Goal: Task Accomplishment & Management: Complete application form

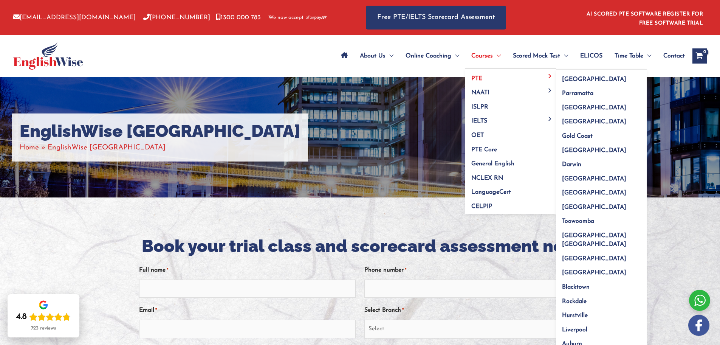
click at [476, 77] on span "PTE" at bounding box center [476, 79] width 11 height 6
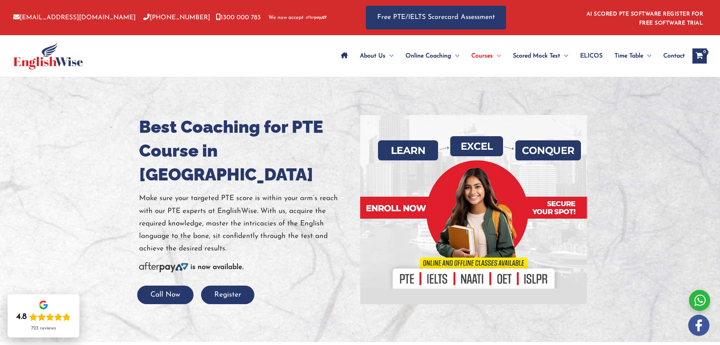
drag, startPoint x: 0, startPoint y: 0, endPoint x: 706, endPoint y: 19, distance: 706.4
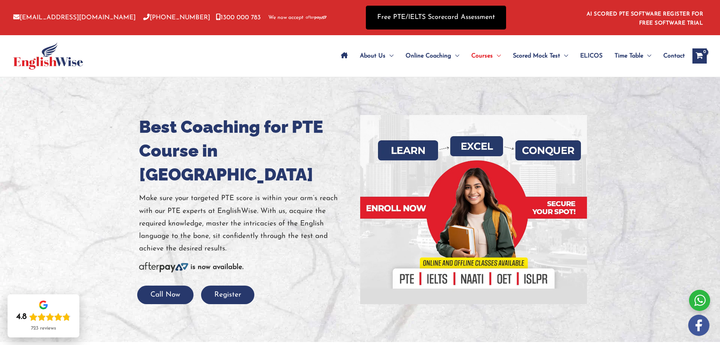
click at [440, 20] on link "Free PTE/IELTS Scorecard Assessment" at bounding box center [436, 18] width 140 height 24
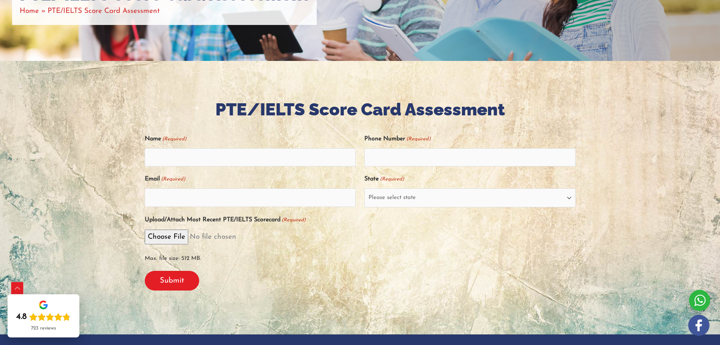
scroll to position [143, 0]
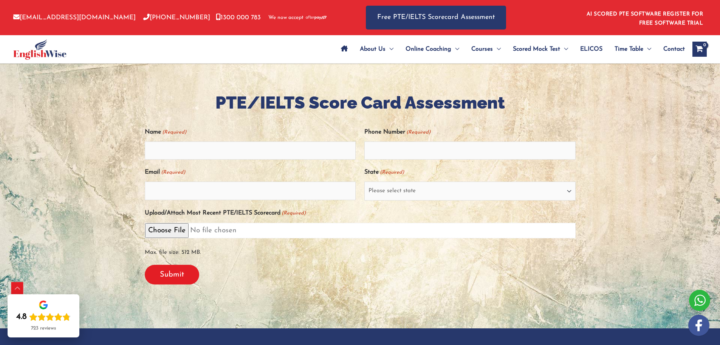
click at [169, 232] on input "Upload/Attach Most Recent PTE/IELTS Scorecard (Required)" at bounding box center [360, 230] width 431 height 15
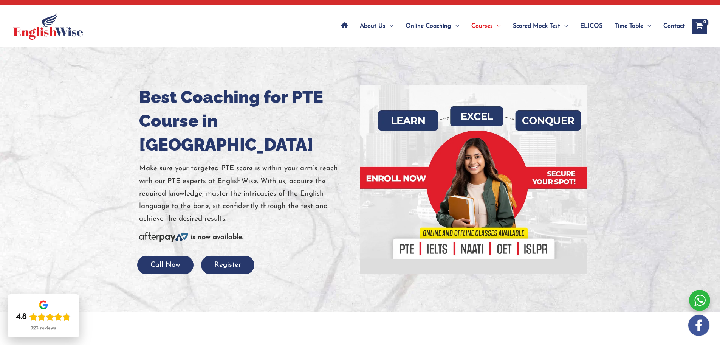
scroll to position [45, 0]
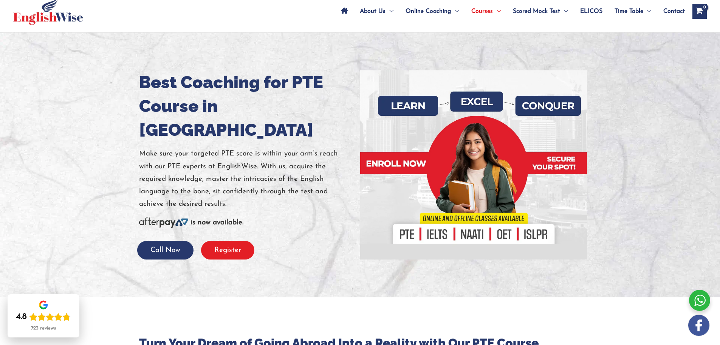
click at [228, 241] on button "Register" at bounding box center [227, 250] width 53 height 19
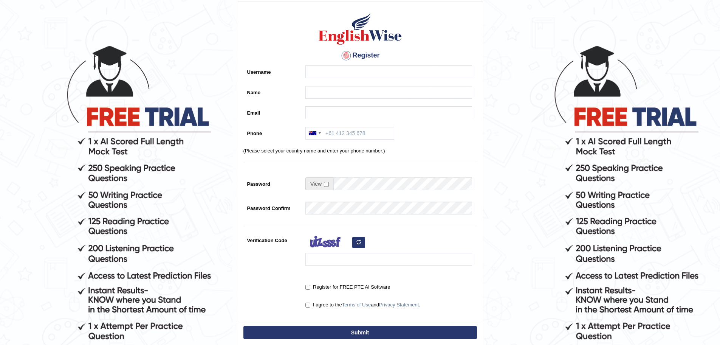
scroll to position [30, 0]
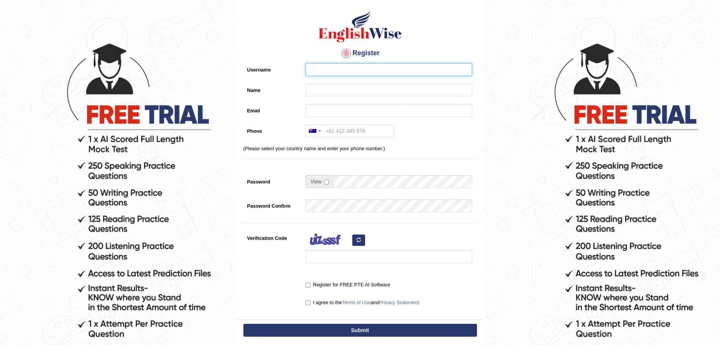
click at [318, 68] on input "Username" at bounding box center [388, 69] width 167 height 13
type input "J"
type input "jolyjoseph"
click at [363, 88] on input "Name" at bounding box center [388, 90] width 167 height 13
type input "[PERSON_NAME]"
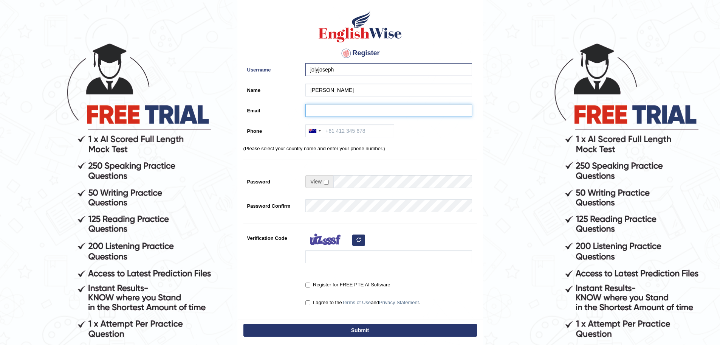
click at [354, 107] on input "Email" at bounding box center [388, 110] width 167 height 13
type input "jolypjose@gmail.com"
click at [332, 134] on input "Phone" at bounding box center [349, 130] width 89 height 13
type input "61422769832"
click at [326, 182] on input "checkbox" at bounding box center [326, 182] width 5 height 5
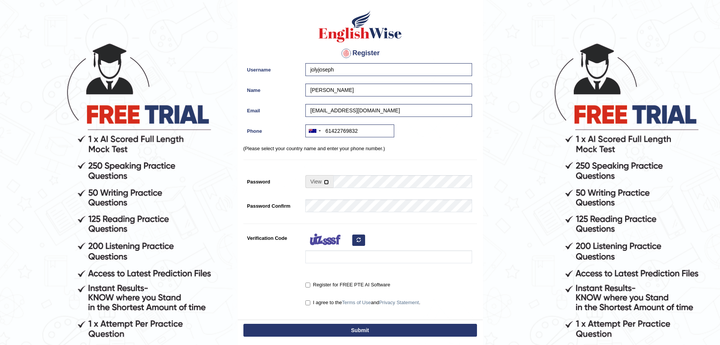
checkbox input "true"
click at [380, 184] on input "Kaylock@" at bounding box center [402, 181] width 139 height 13
type input "K"
type input "Vellamunda@123"
click at [422, 222] on div "Register Username jolyjoseph Name Joly Joseph Email jolypjose@gmail.com Phone A…" at bounding box center [360, 162] width 245 height 316
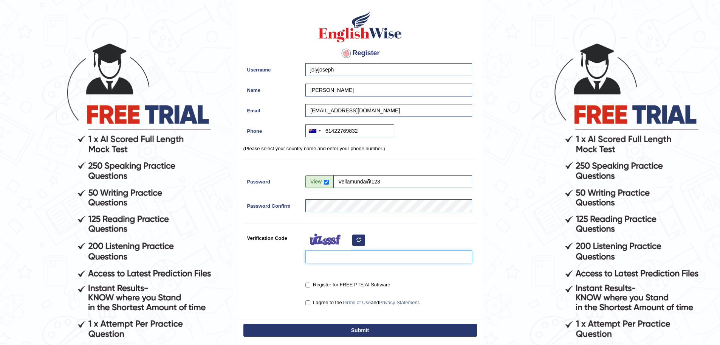
click at [347, 263] on input "Verification Code" at bounding box center [388, 256] width 167 height 13
click at [525, 244] on form "Please fix the following errors: Please Fill in the Form Register Username joly…" at bounding box center [360, 182] width 718 height 400
click at [386, 260] on input "fo" at bounding box center [388, 256] width 167 height 13
click at [387, 260] on input "fof" at bounding box center [388, 256] width 167 height 13
click at [372, 258] on input "fof" at bounding box center [388, 256] width 167 height 13
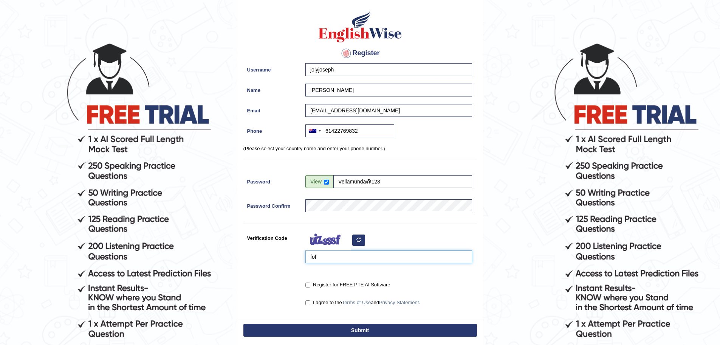
click at [352, 256] on input "fof" at bounding box center [388, 256] width 167 height 13
click at [323, 255] on input "fof" at bounding box center [388, 256] width 167 height 13
click at [323, 257] on input "fof" at bounding box center [388, 256] width 167 height 13
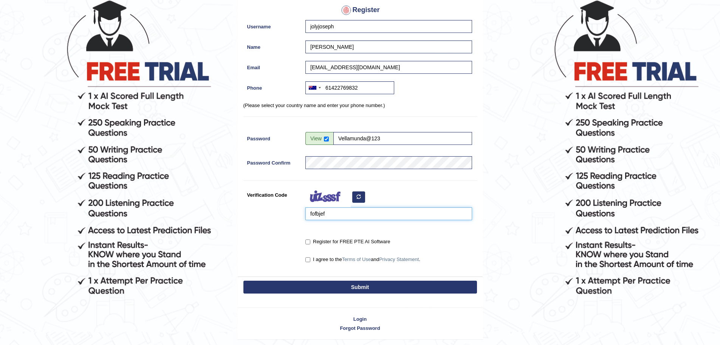
scroll to position [74, 0]
type input "fofbjef"
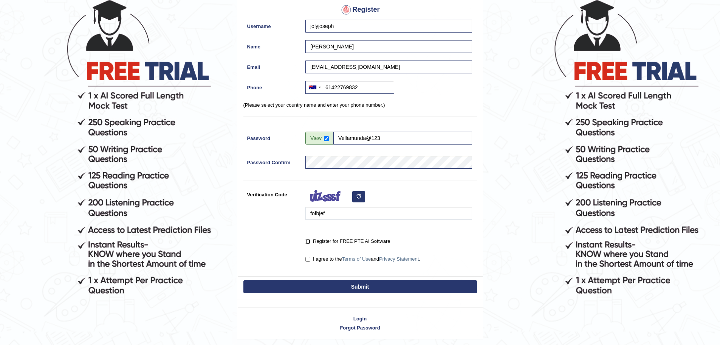
click at [308, 242] on input "Register for FREE PTE AI Software" at bounding box center [307, 241] width 5 height 5
checkbox input "true"
click at [310, 260] on input "I agree to the Terms of Use and Privacy Statement ." at bounding box center [307, 259] width 5 height 5
checkbox input "true"
click at [332, 285] on button "Submit" at bounding box center [360, 286] width 234 height 13
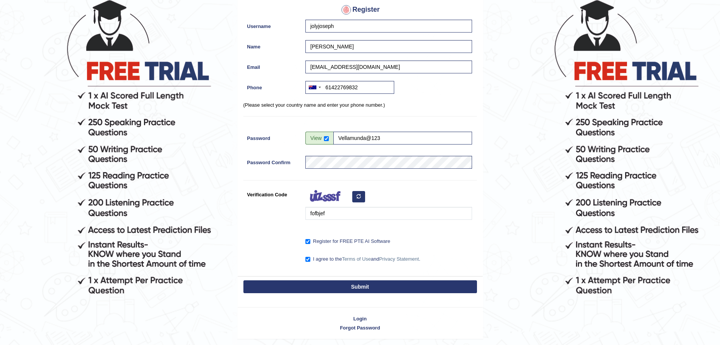
type input "+61422769832"
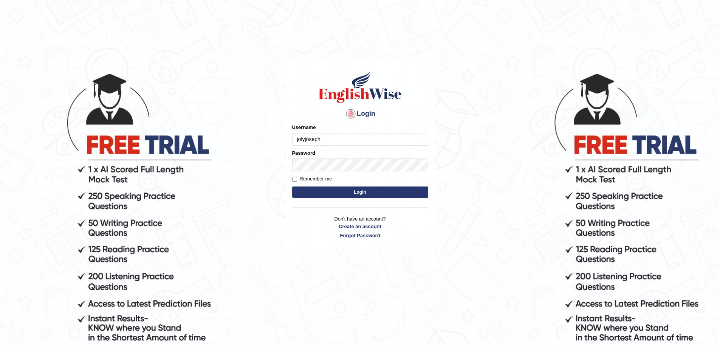
type input "jolyjoseph"
click at [292, 186] on button "Login" at bounding box center [360, 191] width 136 height 11
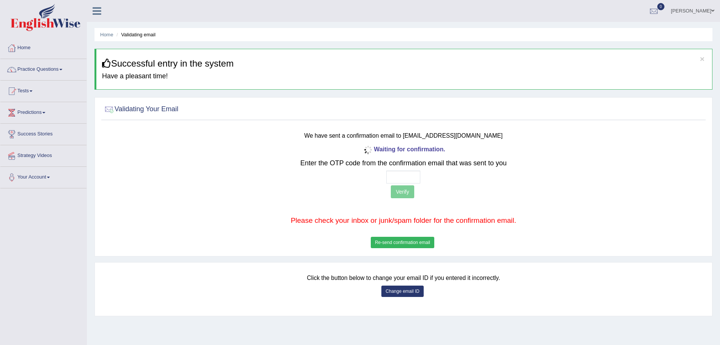
click at [406, 242] on button "Re-send confirmation email" at bounding box center [403, 242] width 64 height 11
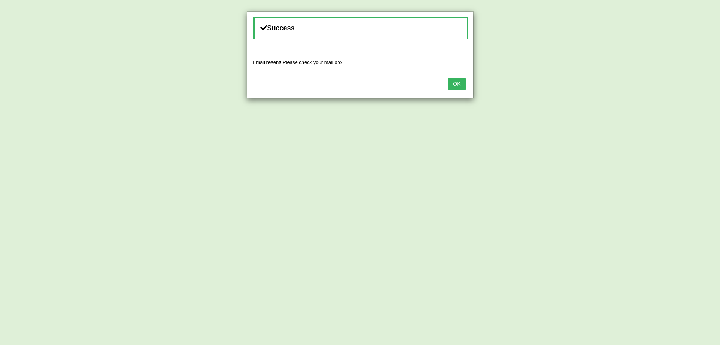
click at [459, 85] on button "OK" at bounding box center [456, 83] width 17 height 13
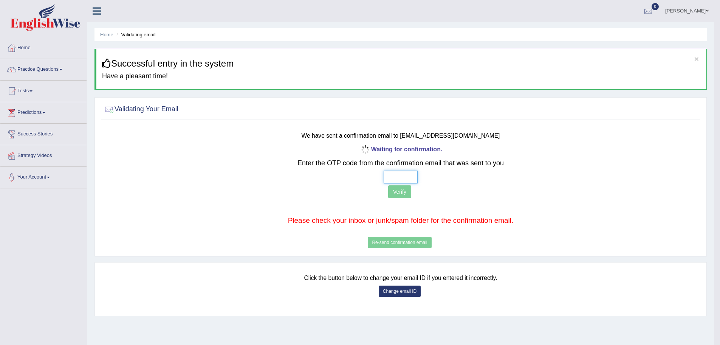
click at [395, 179] on input "text" at bounding box center [401, 176] width 34 height 13
paste input "8 5 4 5"
type input "8 5 4 5"
click at [400, 195] on button "Verify" at bounding box center [399, 191] width 23 height 13
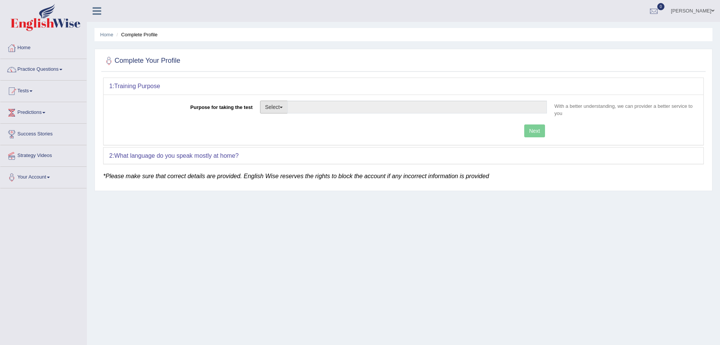
click at [282, 108] on button "Select" at bounding box center [274, 107] width 28 height 13
click at [285, 141] on link "Nursing" at bounding box center [293, 143] width 67 height 10
type input "Nursing"
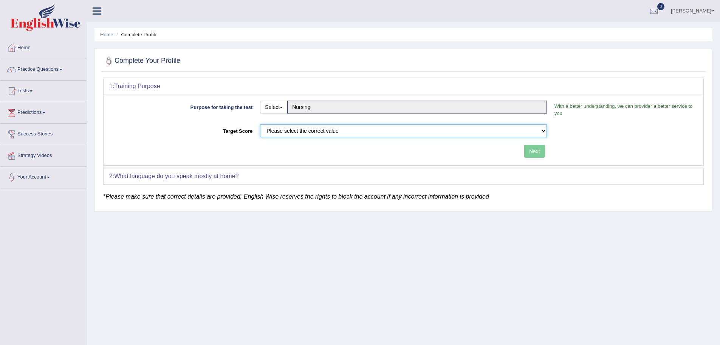
click at [284, 130] on select "Please select the correct value 50 (6 bands) 58 (6.5 bands) 65 (7 bands) 79 (8 …" at bounding box center [403, 130] width 287 height 13
select select "65"
click at [260, 124] on select "Please select the correct value 50 (6 bands) 58 (6.5 bands) 65 (7 bands) 79 (8 …" at bounding box center [403, 130] width 287 height 13
click at [536, 154] on button "Next" at bounding box center [534, 151] width 21 height 13
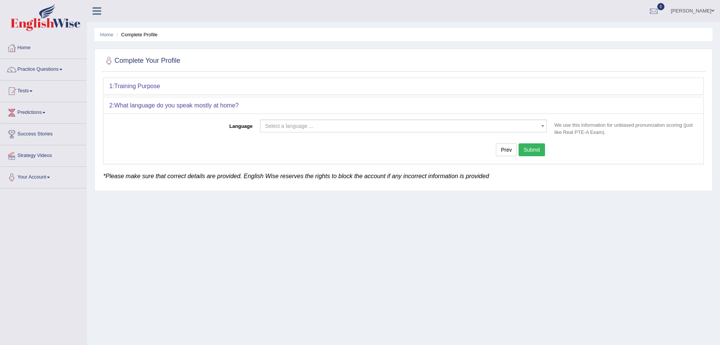
click at [322, 128] on span "Select a language ..." at bounding box center [401, 126] width 273 height 8
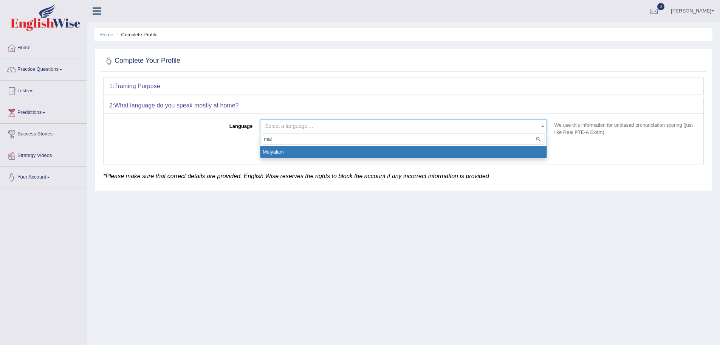
type input "mal"
select select "Malyalam"
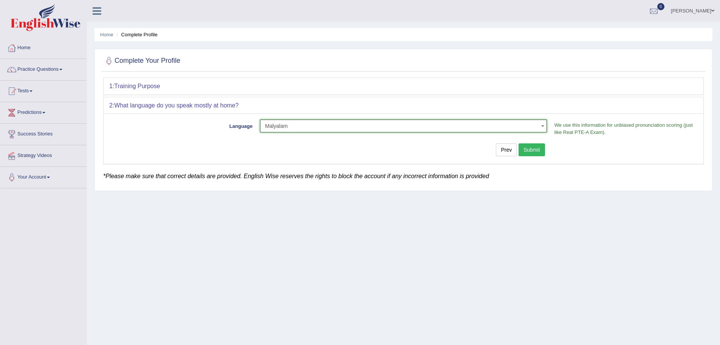
click at [531, 149] on button "Submit" at bounding box center [532, 149] width 26 height 13
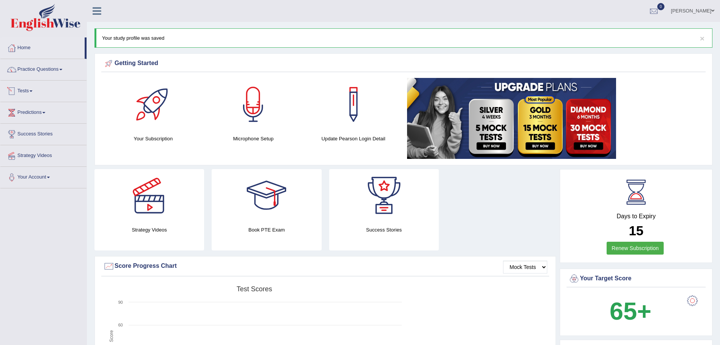
click at [36, 91] on link "Tests" at bounding box center [43, 90] width 86 height 19
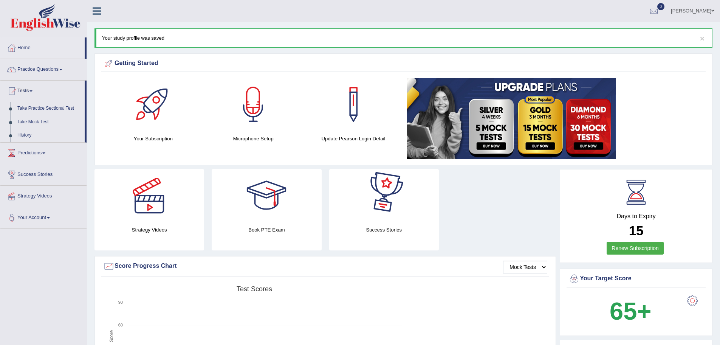
click at [381, 211] on div at bounding box center [384, 195] width 53 height 53
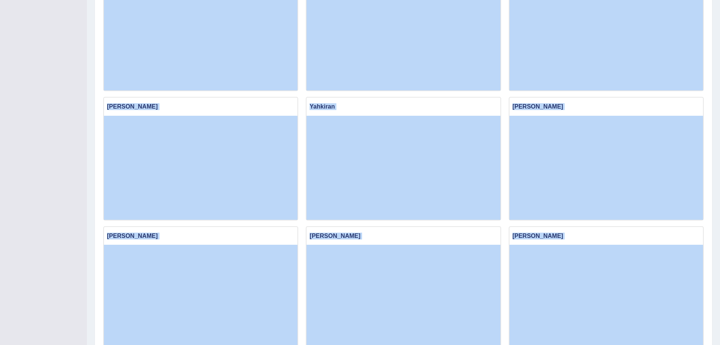
scroll to position [214, 0]
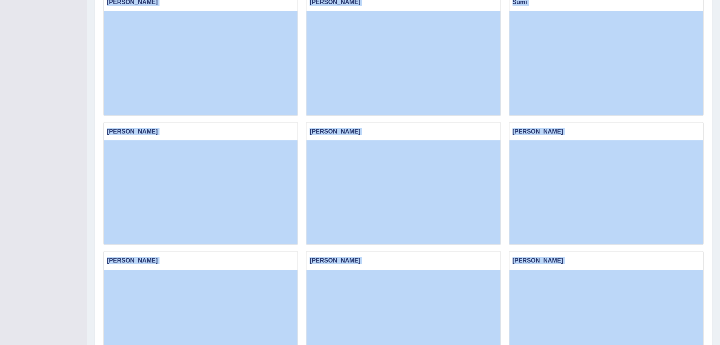
drag, startPoint x: 720, startPoint y: 235, endPoint x: 690, endPoint y: -33, distance: 269.3
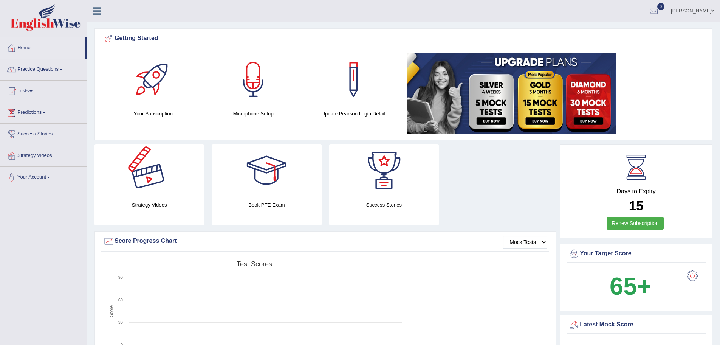
click at [144, 189] on div at bounding box center [149, 170] width 53 height 53
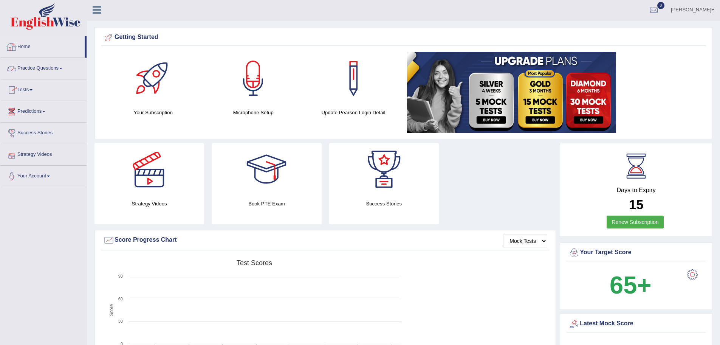
click at [21, 40] on link "Home" at bounding box center [42, 45] width 84 height 19
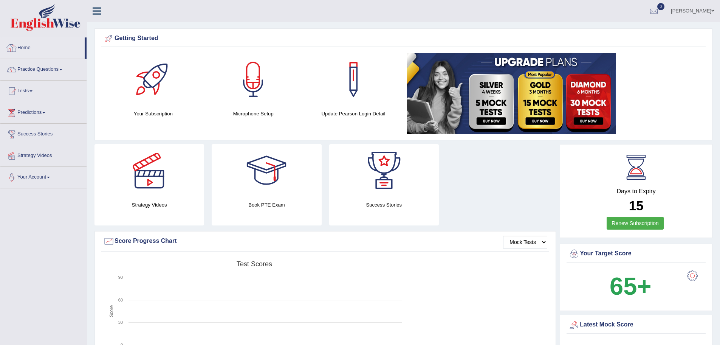
click at [95, 10] on icon at bounding box center [97, 11] width 9 height 10
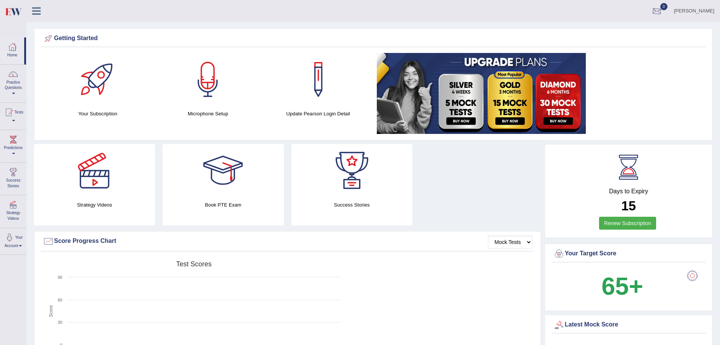
click at [663, 6] on div at bounding box center [656, 11] width 11 height 11
click at [570, 15] on ul "Joly Joseph Toggle navigation Username: jolyjoseph Access Type: Online Subscrip…" at bounding box center [478, 11] width 486 height 22
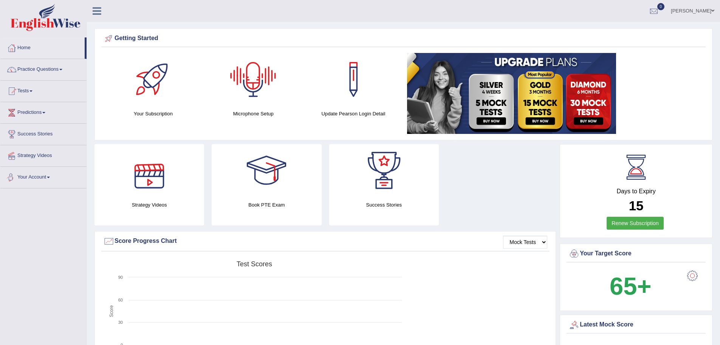
click at [45, 175] on link "Your Account" at bounding box center [43, 176] width 86 height 19
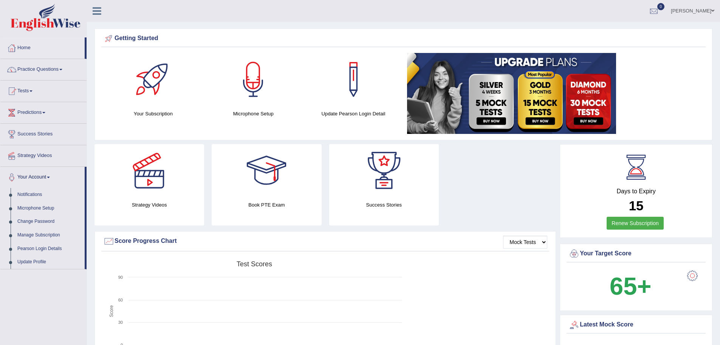
click at [24, 45] on link "Home" at bounding box center [42, 46] width 84 height 19
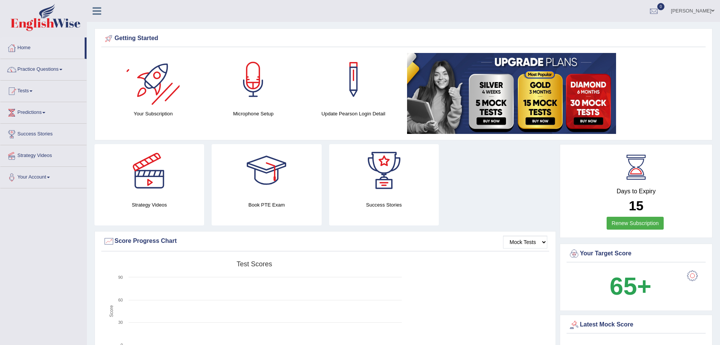
click at [157, 93] on div at bounding box center [153, 79] width 53 height 53
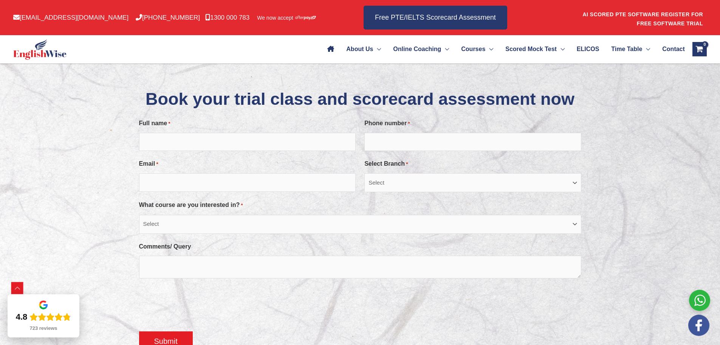
scroll to position [149, 0]
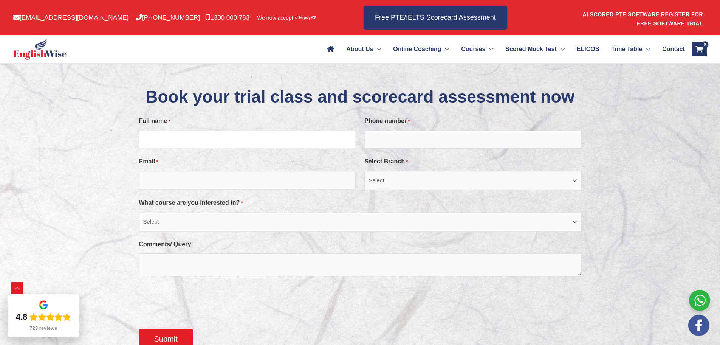
click at [177, 149] on input "Full name *" at bounding box center [247, 139] width 217 height 18
type input "Joly"
click at [401, 149] on input "Phone number *" at bounding box center [472, 139] width 217 height 18
type input "0422769832"
click at [640, 109] on div at bounding box center [360, 220] width 720 height 344
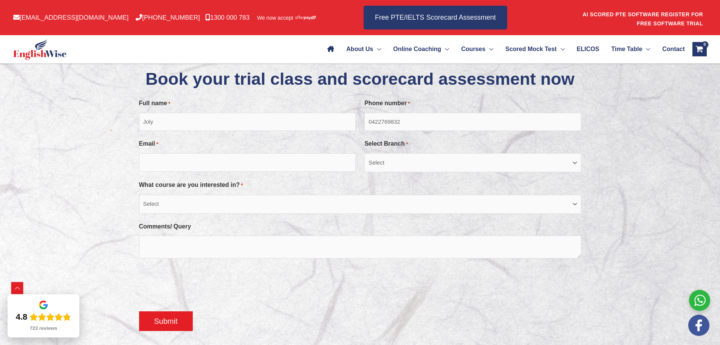
scroll to position [172, 0]
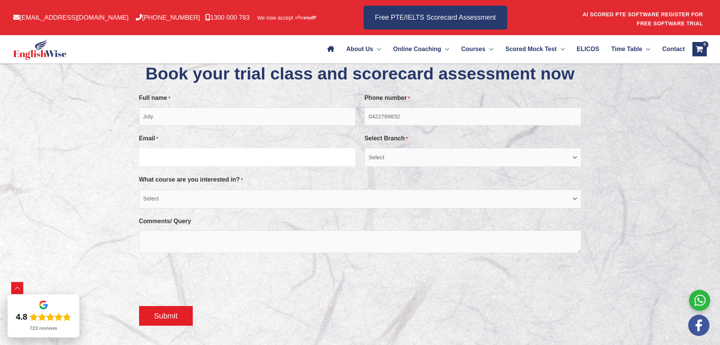
click at [219, 166] on input "Email *" at bounding box center [247, 157] width 217 height 18
type input "jolypjose@gmail.com"
click at [389, 167] on select "Select Sydney City Center Sydney Parramatta EnglishWise Global Brisbane Gold Co…" at bounding box center [472, 157] width 217 height 19
select select "Australian Capital Territory/Canberra"
click at [364, 167] on select "Select Sydney City Center Sydney Parramatta EnglishWise Global Brisbane Gold Co…" at bounding box center [472, 157] width 217 height 19
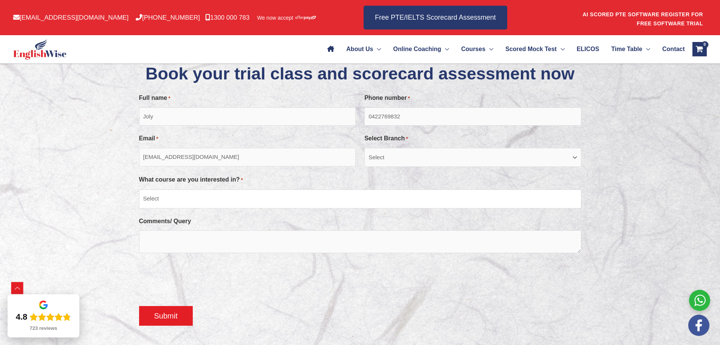
click at [227, 208] on select "Select PTE NAATI IELTS OET General English" at bounding box center [360, 198] width 442 height 19
select select "PTE"
click at [139, 208] on select "Select PTE NAATI IELTS OET General English" at bounding box center [360, 198] width 442 height 19
click at [191, 253] on textarea "Comments/ Query" at bounding box center [360, 241] width 442 height 23
click at [216, 253] on textarea "Hi I am a previous student" at bounding box center [360, 241] width 442 height 23
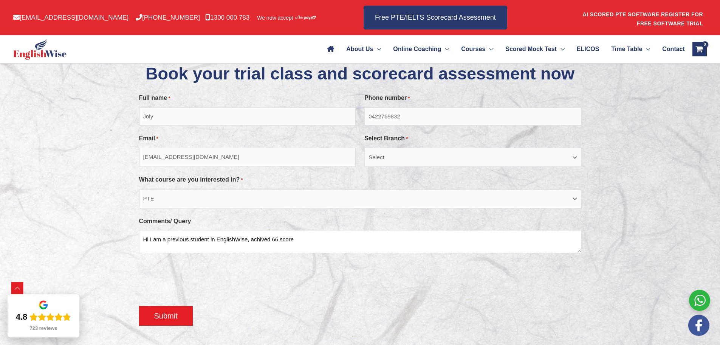
click at [277, 253] on textarea "Hi I am a previous student in EnglishWise, achived 66 score" at bounding box center [360, 241] width 442 height 23
click at [279, 253] on textarea "Hi I am a previous student in EnglishWise, achived 66 score" at bounding box center [360, 241] width 442 height 23
click at [343, 253] on textarea "Hi I am a previous student in EnglishWise, achived 69 overall score" at bounding box center [360, 241] width 442 height 23
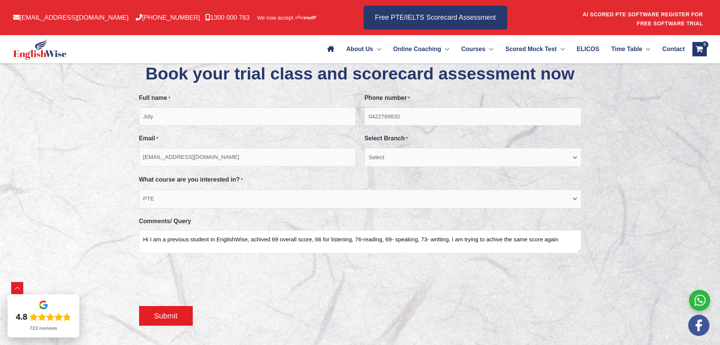
click at [311, 253] on textarea "Hi I am a previous student in EnglishWise, achived 69 overall score, 66 for lis…" at bounding box center [360, 241] width 442 height 23
click at [324, 253] on textarea "Hi I am a previous student in EnglishWise, achived 69 overall score, 66 for lis…" at bounding box center [360, 241] width 442 height 23
click at [568, 253] on textarea "Hi I am a previous student in EnglishWise, achived 69 overall score, 66 for lis…" at bounding box center [360, 241] width 442 height 23
type textarea "Hi I am a previous student in EnglishWise, achived 69 overall score, 66 for lis…"
click at [157, 325] on input "Submit" at bounding box center [166, 316] width 54 height 20
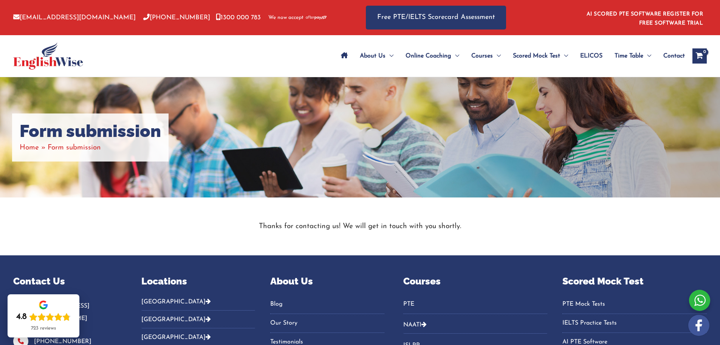
drag, startPoint x: 719, startPoint y: 125, endPoint x: 725, endPoint y: 191, distance: 66.8
click at [720, 191] on html "Skip to content info@englishwise.com.au 02-8628-7293 1300 000 783 We now accept…" at bounding box center [360, 262] width 720 height 524
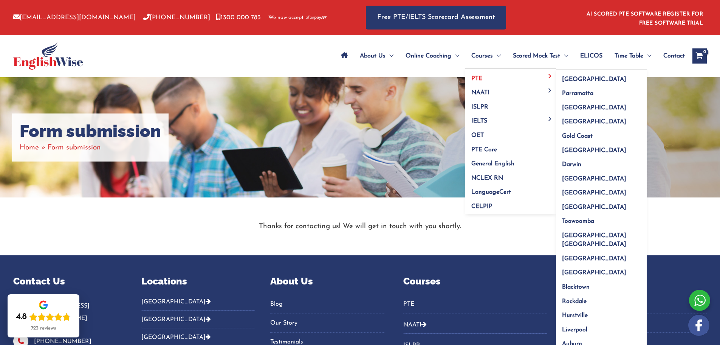
click at [477, 76] on span "PTE" at bounding box center [476, 79] width 11 height 6
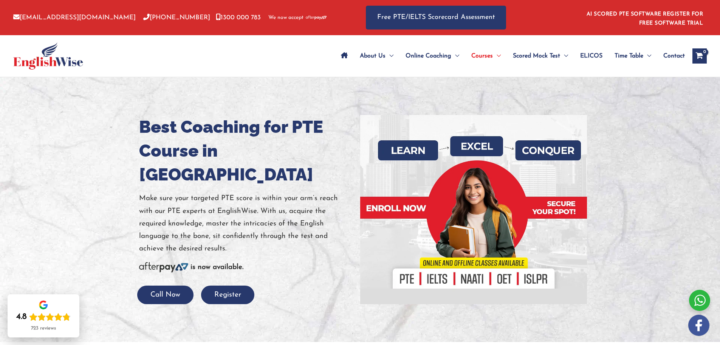
click at [307, 87] on div at bounding box center [360, 209] width 720 height 265
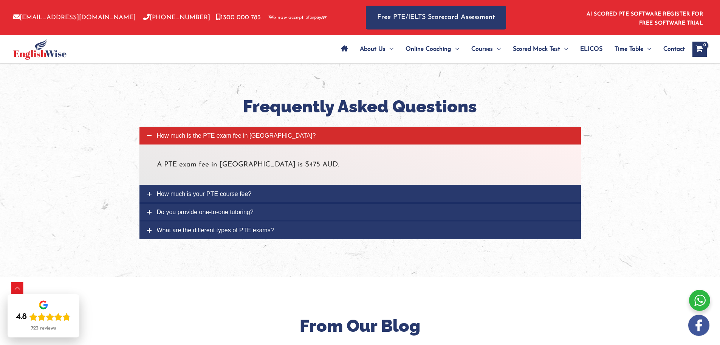
scroll to position [2631, 0]
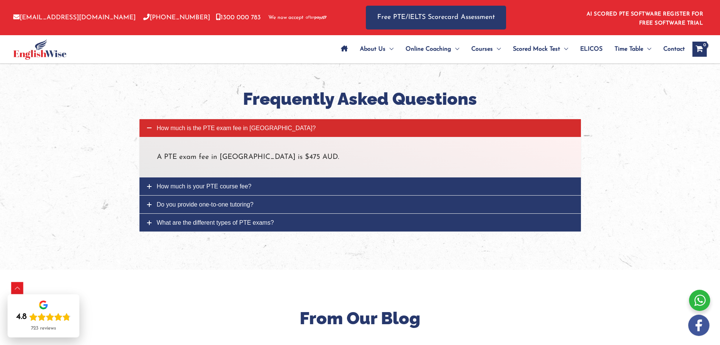
click at [149, 184] on icon at bounding box center [149, 186] width 5 height 5
